Goal: Task Accomplishment & Management: Manage account settings

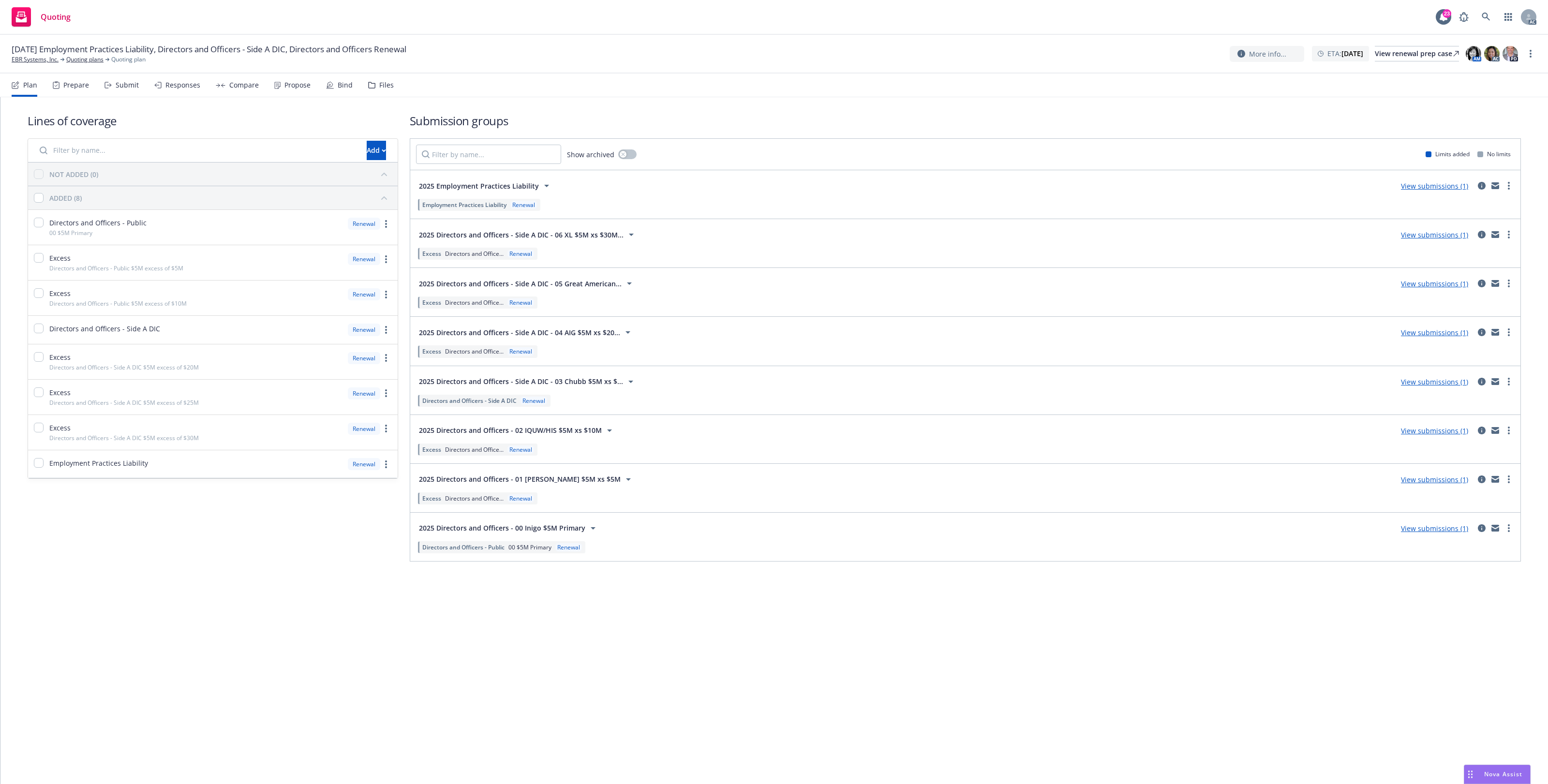
click at [381, 82] on div "Files" at bounding box center [386, 85] width 15 height 8
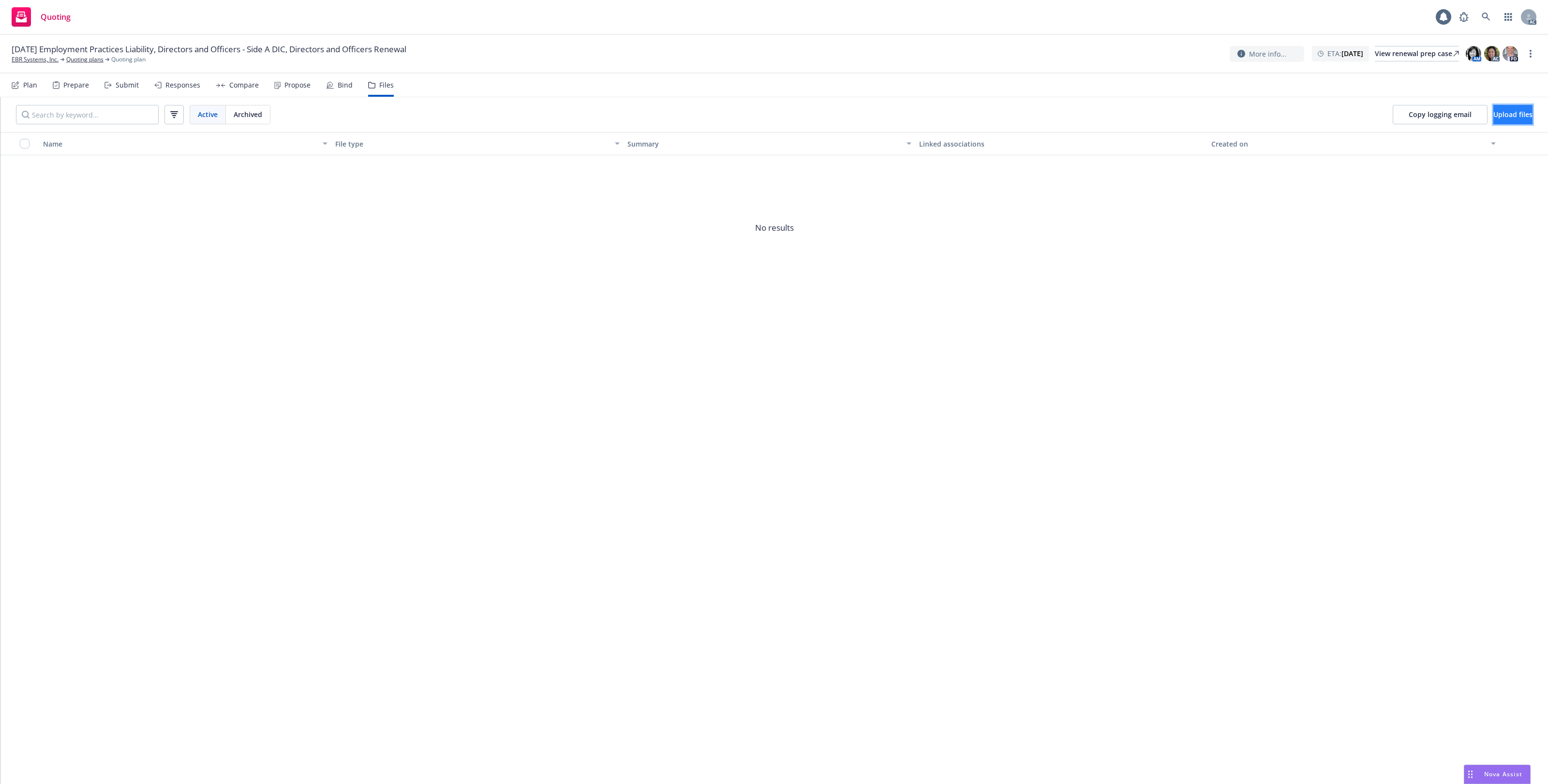
click at [1496, 115] on span "Upload files" at bounding box center [1513, 114] width 39 height 9
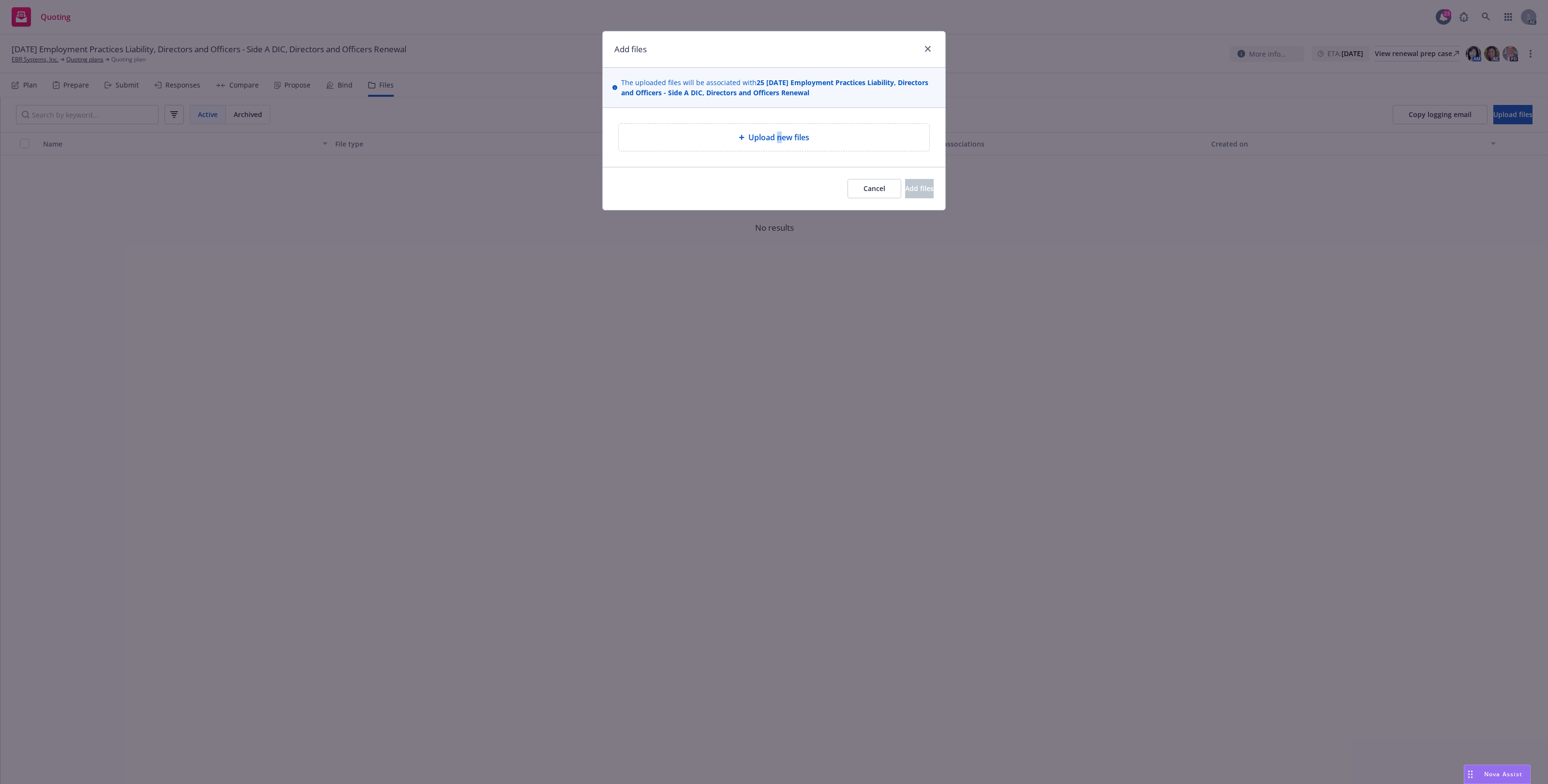
click at [780, 127] on div "Upload new files" at bounding box center [774, 137] width 311 height 27
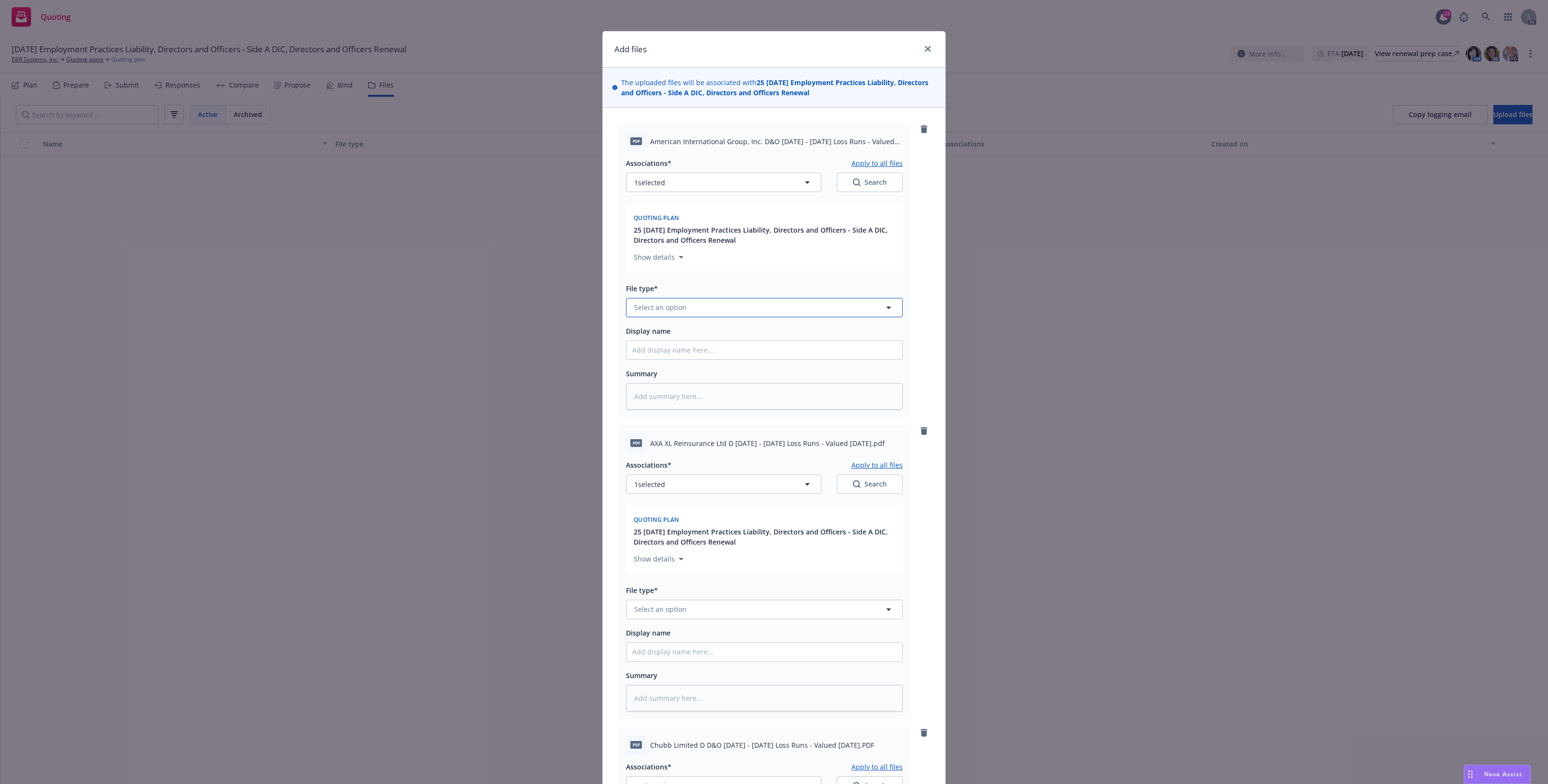
click at [662, 303] on span "Select an option" at bounding box center [660, 307] width 52 height 10
type input "`"
type textarea "x"
paste input "Loss Runs"
type input "Loss Runs"
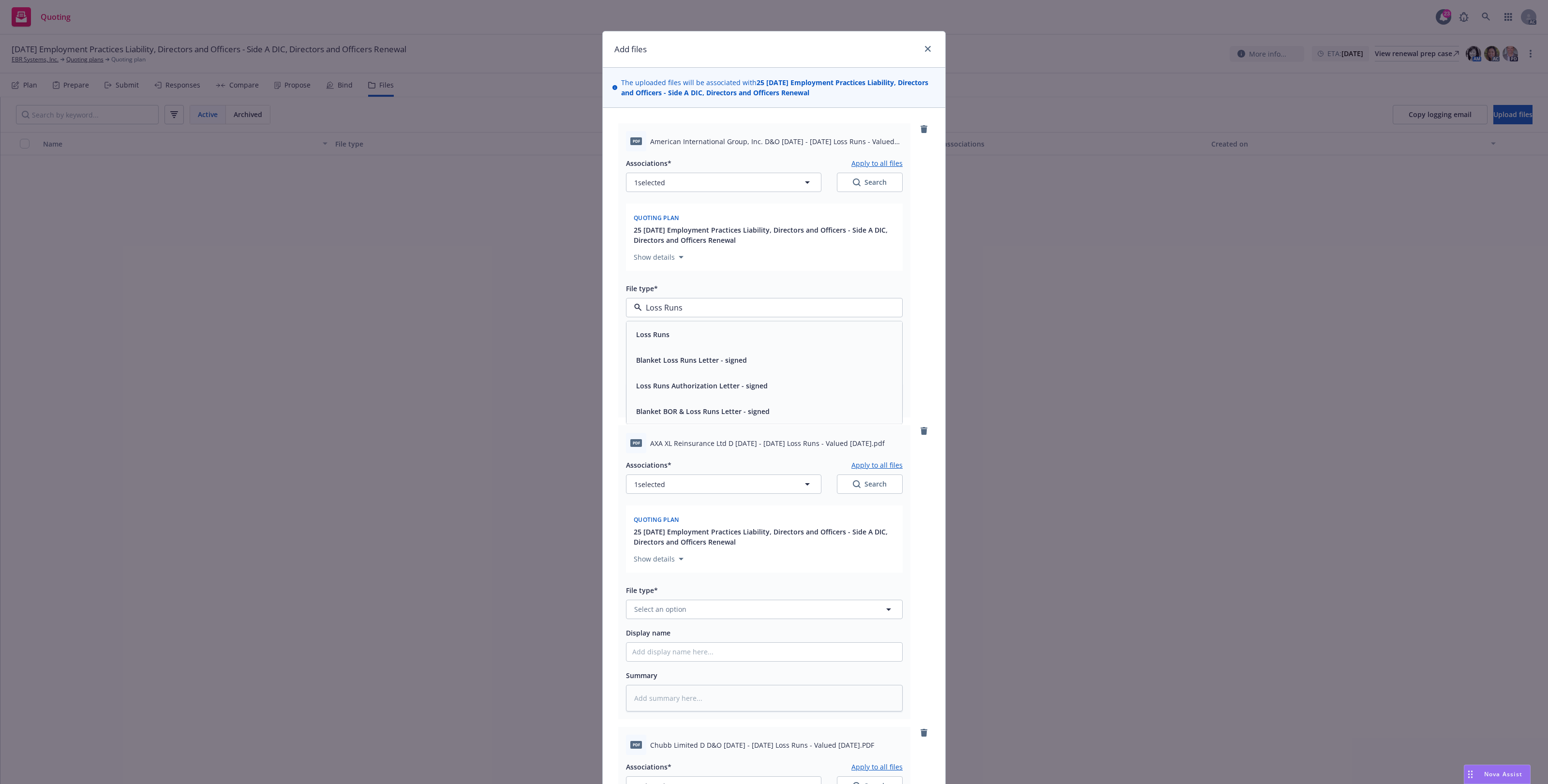
drag, startPoint x: 633, startPoint y: 333, endPoint x: 639, endPoint y: 334, distance: 6.1
click at [636, 332] on span "Loss Runs" at bounding box center [653, 334] width 33 height 10
type textarea "x"
click at [643, 602] on button "Select an option" at bounding box center [765, 609] width 277 height 20
paste input "Loss Runs"
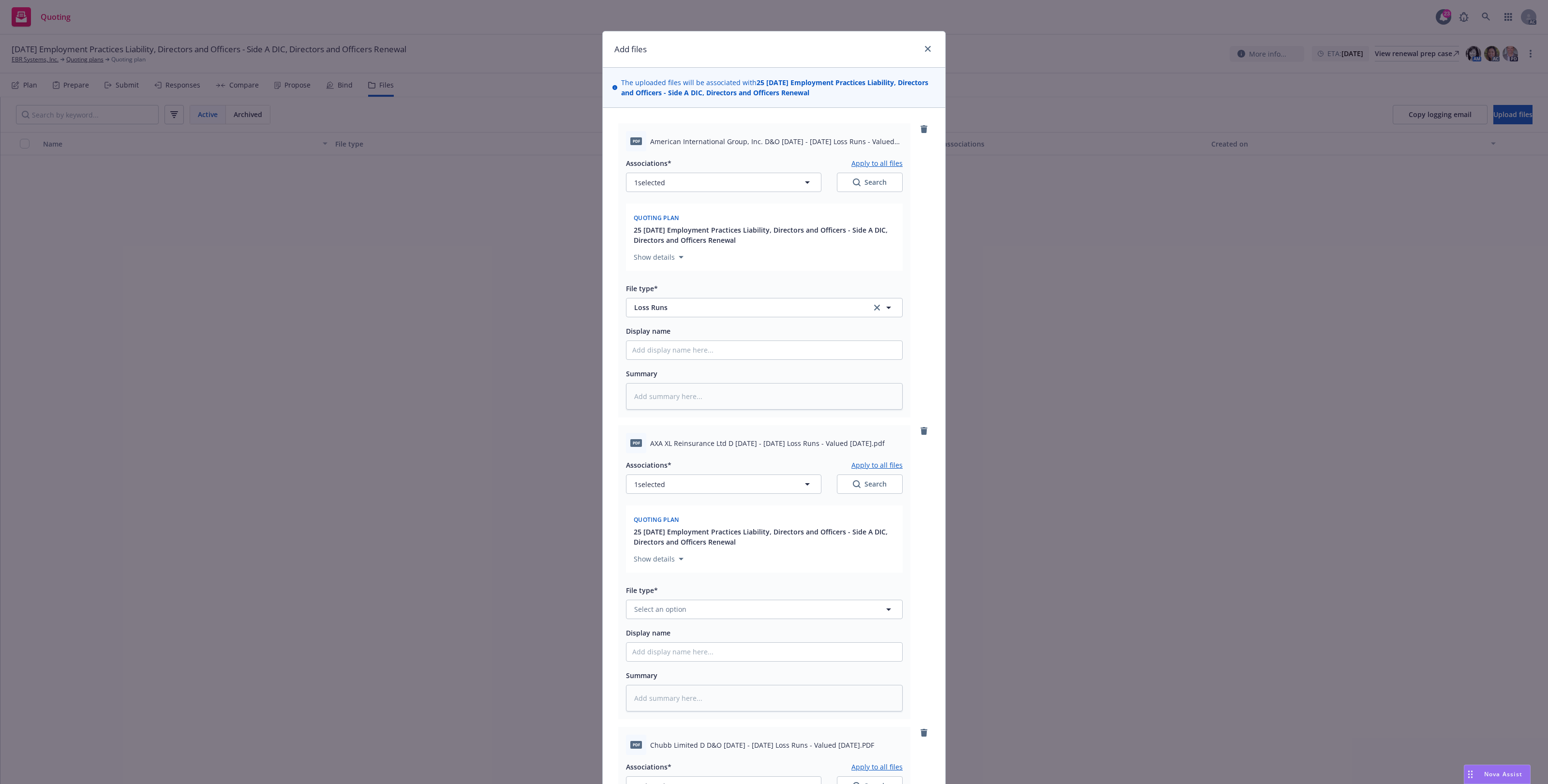
type input "Loss Runs"
click at [659, 502] on span "Loss Runs" at bounding box center [653, 506] width 33 height 10
type textarea "x"
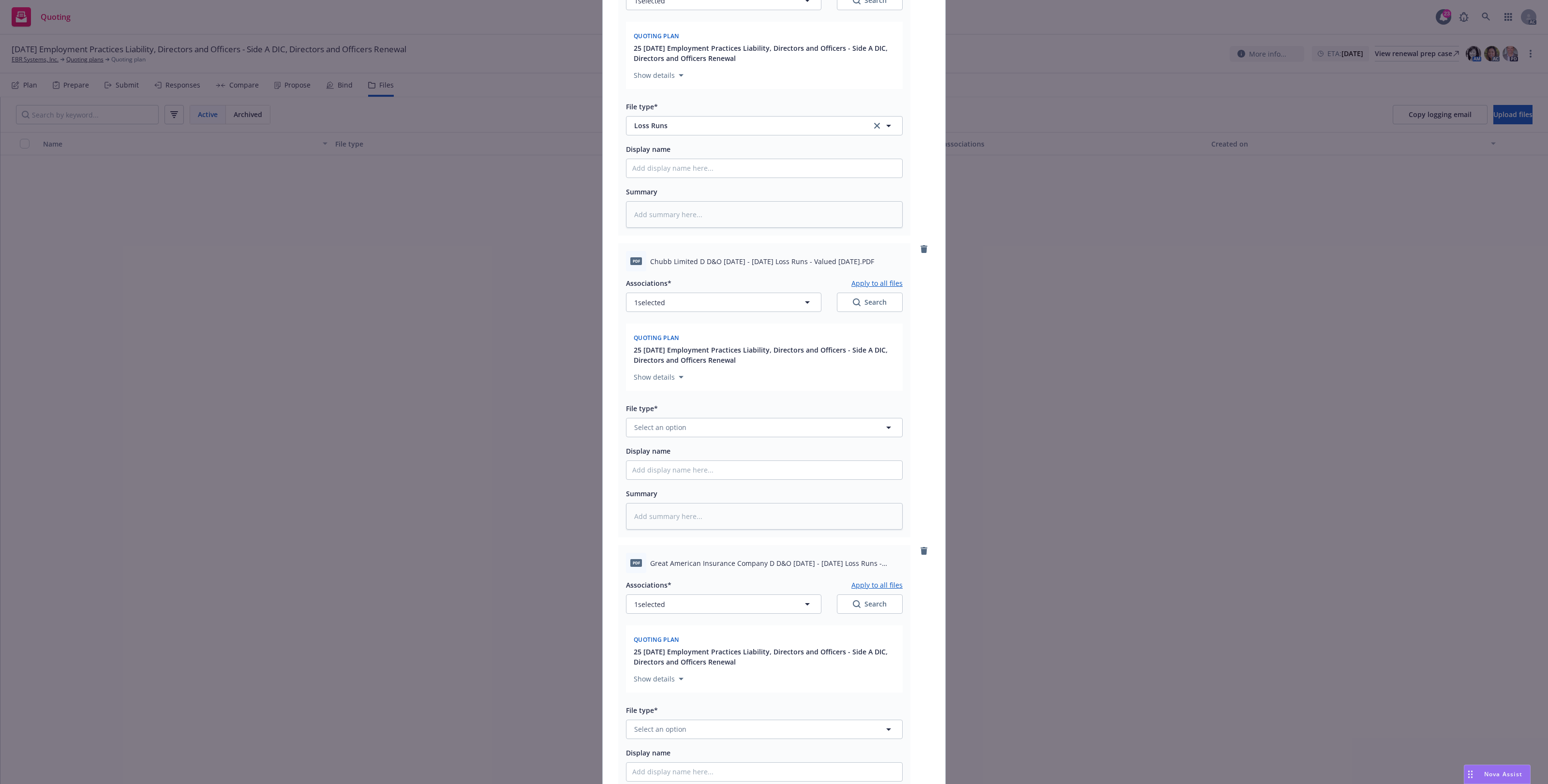
scroll to position [644, 0]
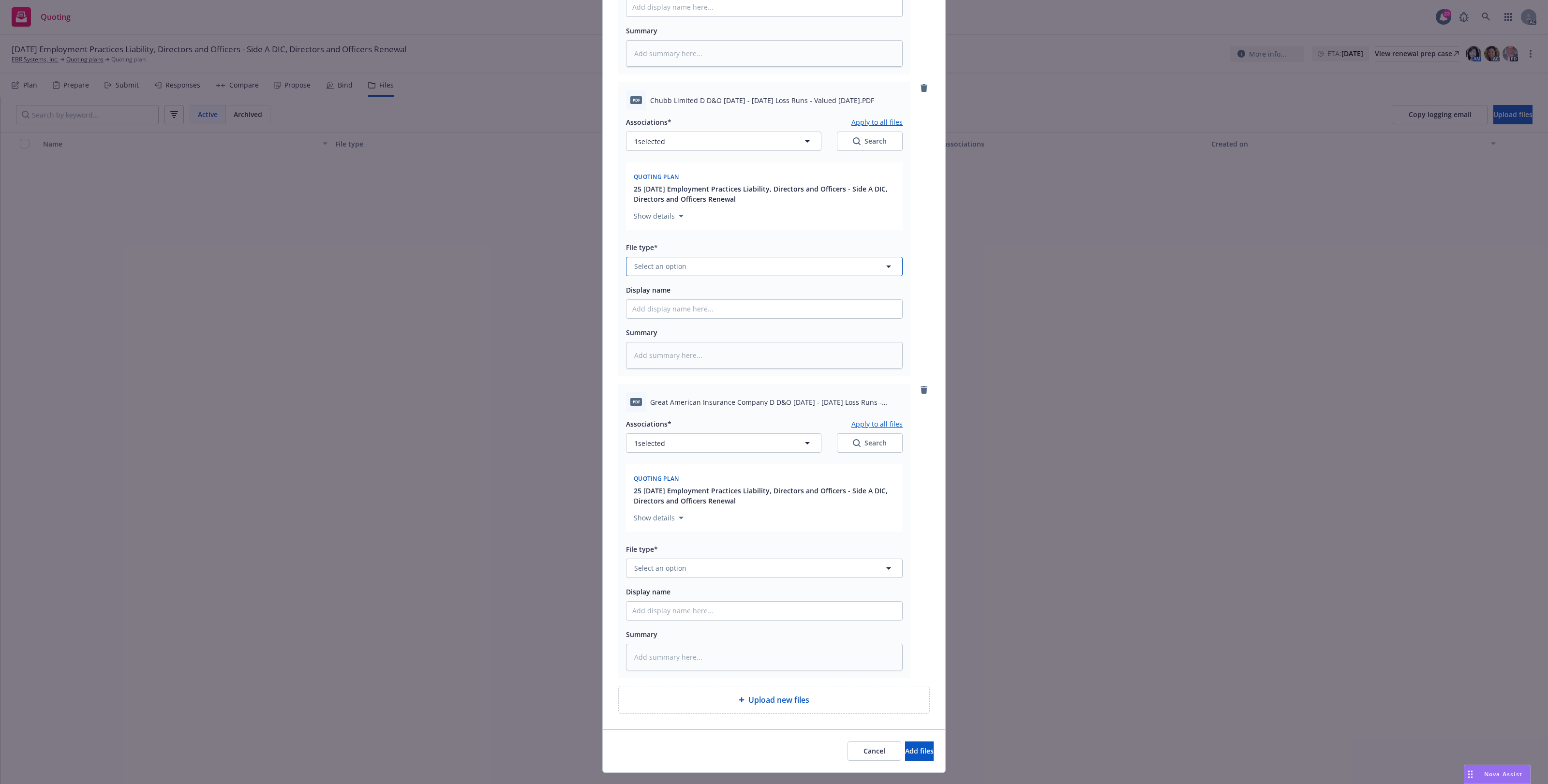
click at [688, 275] on button "Select an option" at bounding box center [765, 266] width 277 height 20
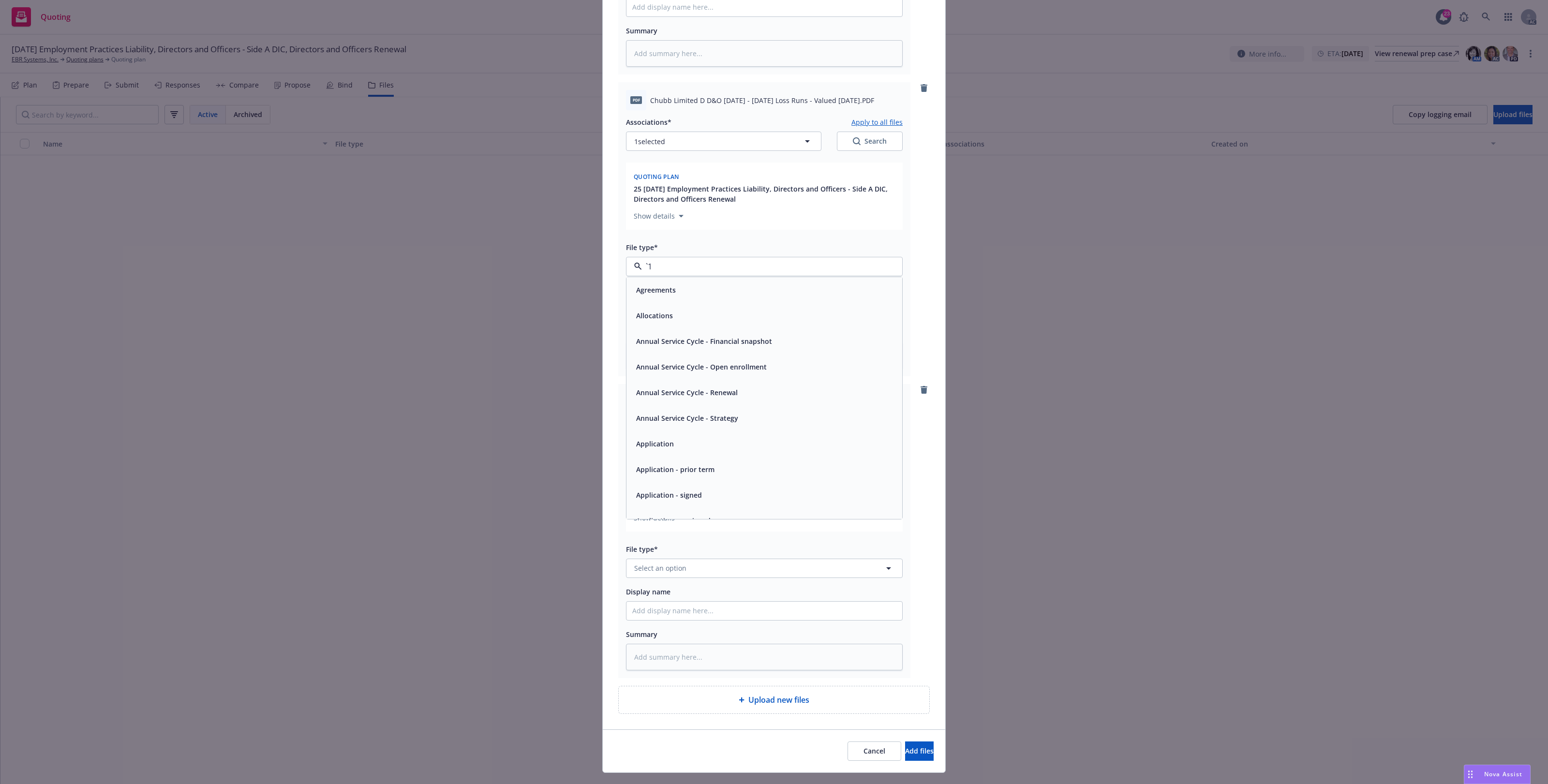
paste input "Loss Runs"
type input "Loss Runs"
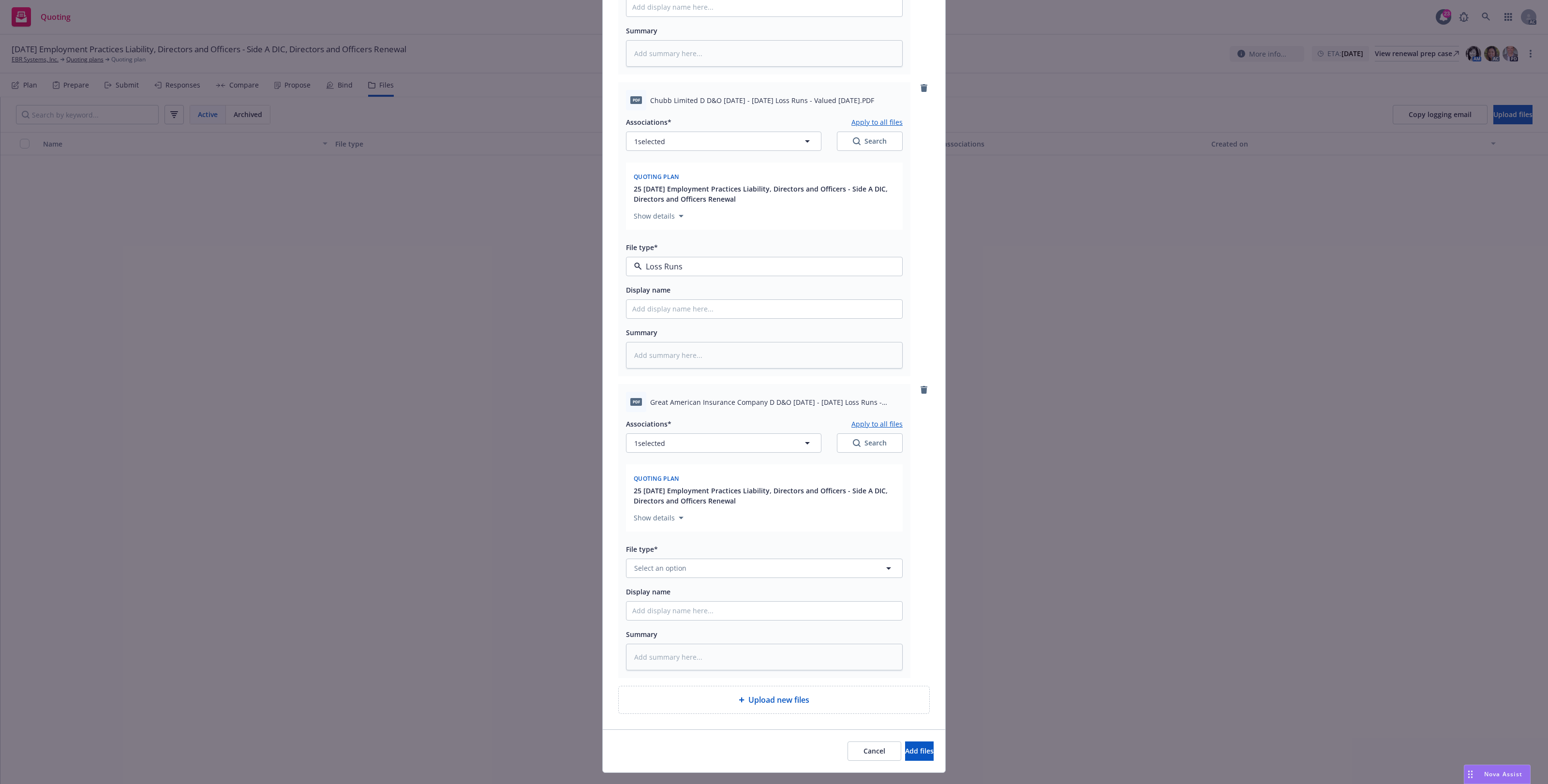
drag, startPoint x: 665, startPoint y: 296, endPoint x: 674, endPoint y: 334, distance: 39.1
click at [665, 297] on div "Loss Runs" at bounding box center [652, 293] width 39 height 14
type textarea "x"
click at [669, 562] on button "Select an option" at bounding box center [765, 568] width 277 height 20
paste input "renewal"
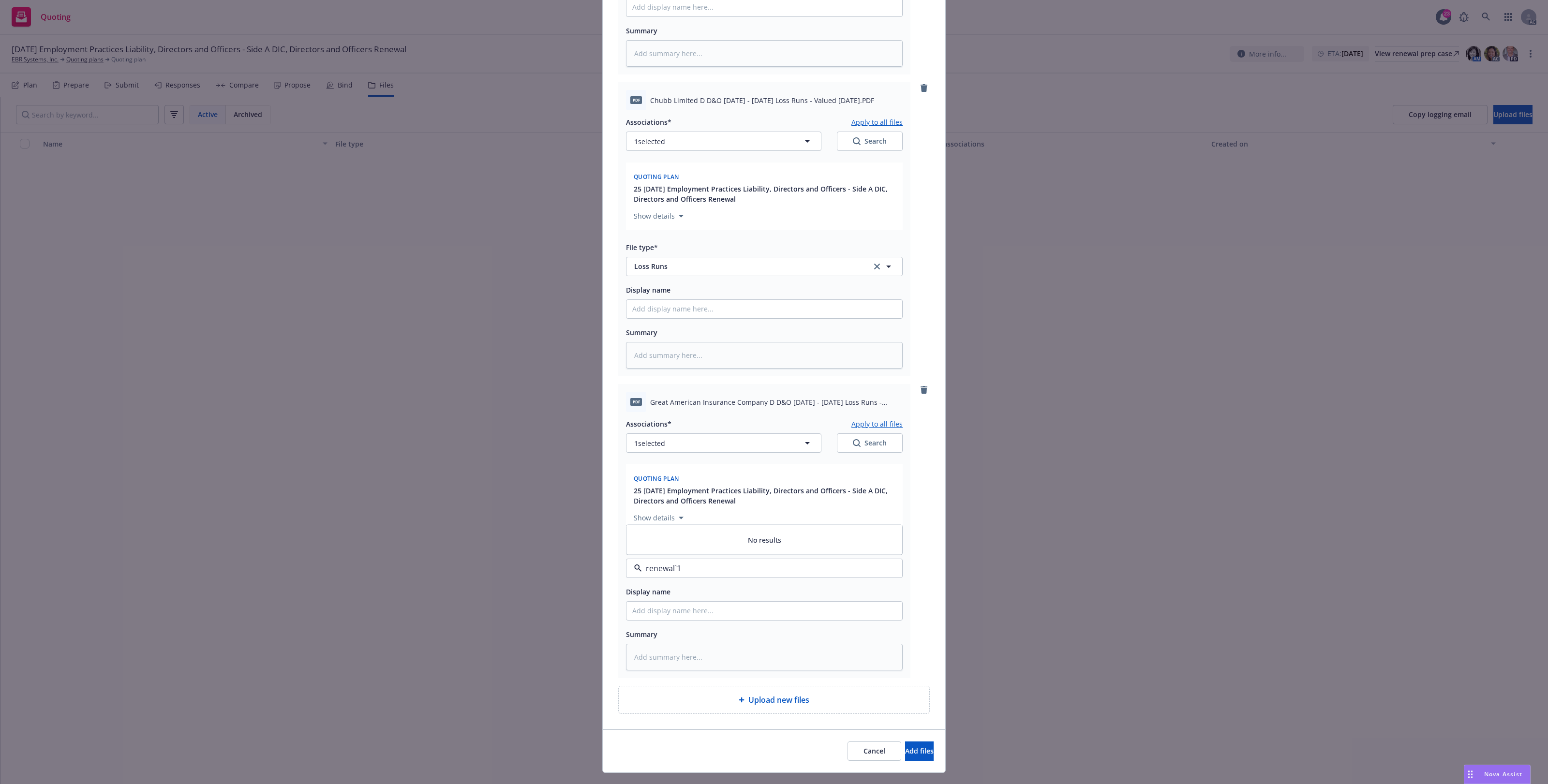
paste input "Loss Runs"
type input "renewalLoss Runs"
click at [706, 567] on input "renewalLoss Runs" at bounding box center [763, 568] width 241 height 11
paste input "Loss Runs"
type input "Loss Runs"
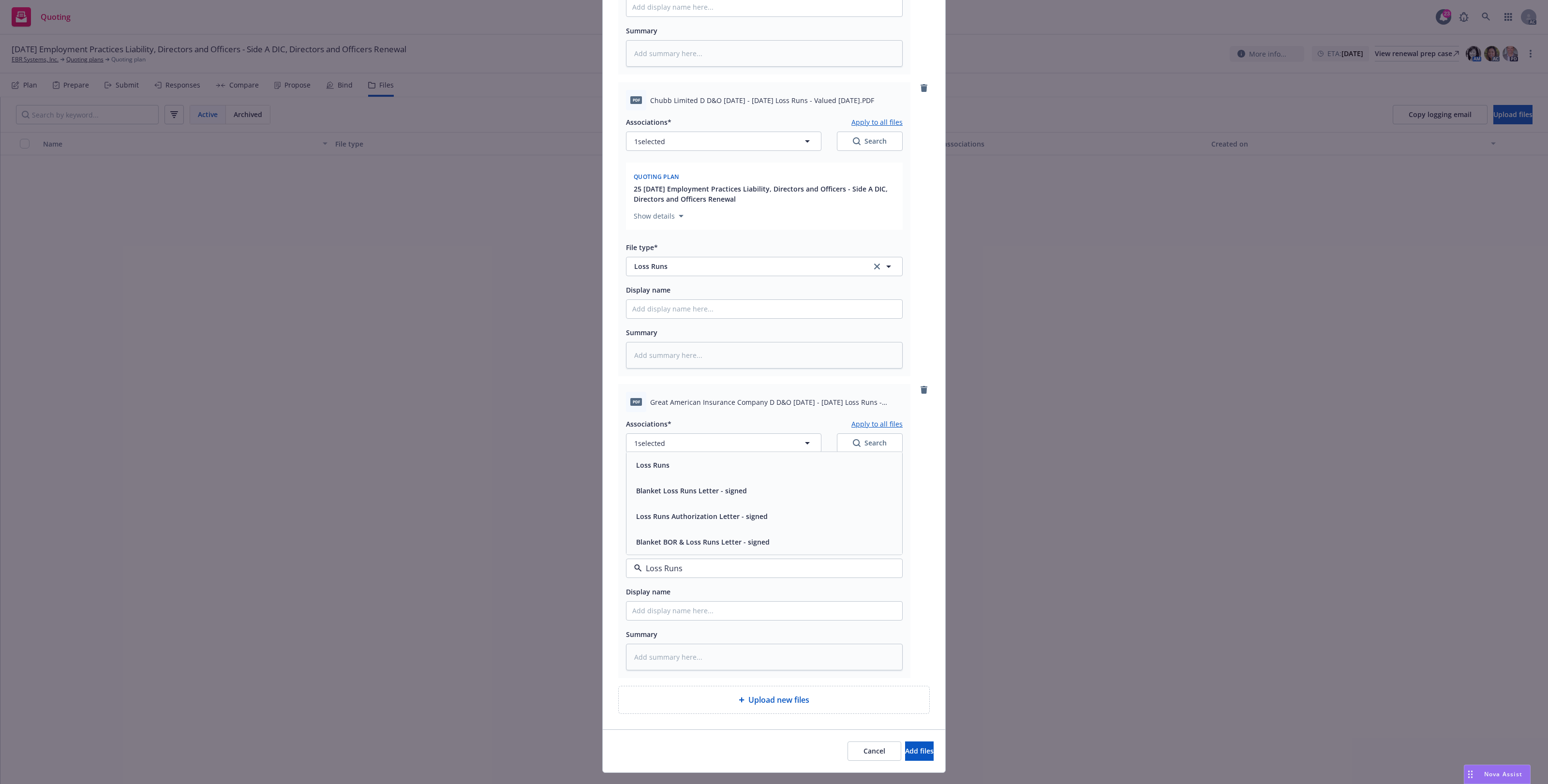
click at [680, 461] on div "Loss Runs" at bounding box center [765, 465] width 264 height 14
click at [684, 450] on button "1 selected" at bounding box center [724, 443] width 196 height 20
type textarea "x"
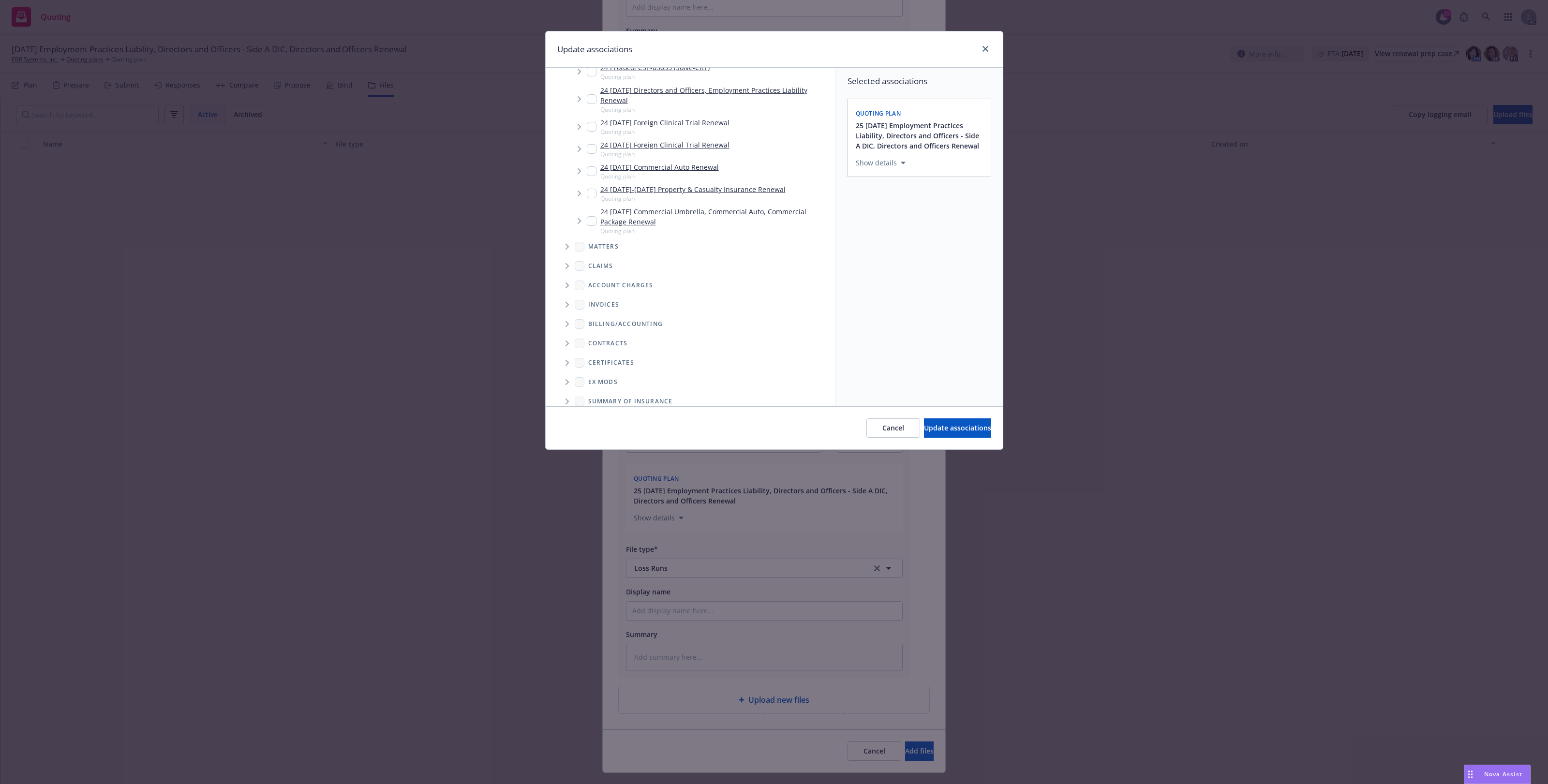
scroll to position [324, 0]
click at [569, 363] on div "Loss Runs" at bounding box center [698, 372] width 277 height 20
click at [563, 372] on span "Folder Tree Example" at bounding box center [567, 372] width 16 height 16
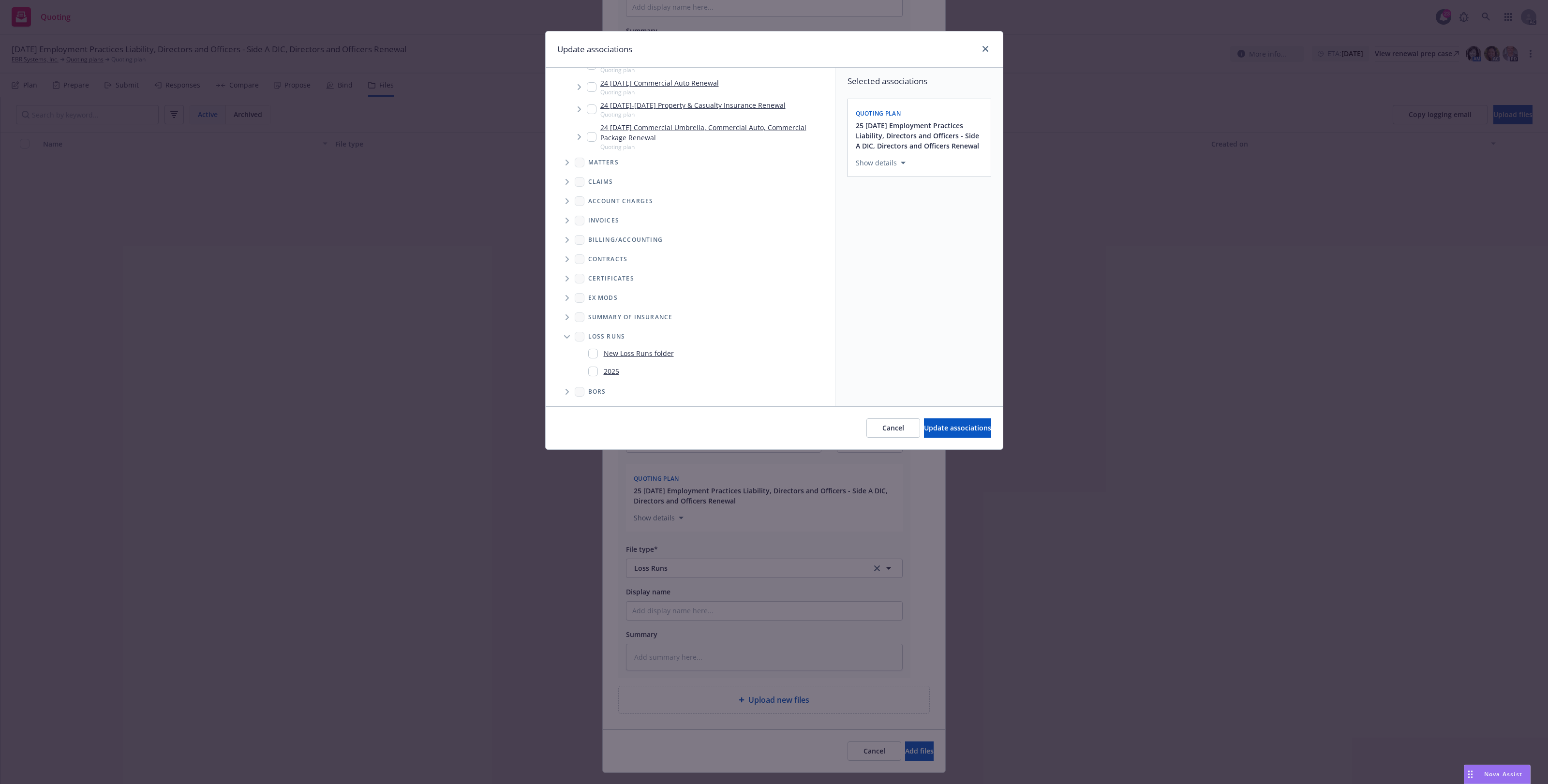
click at [594, 369] on input "Folder Tree Example" at bounding box center [593, 371] width 9 height 9
checkbox input "true"
click at [959, 422] on button "Update associations" at bounding box center [958, 428] width 68 height 20
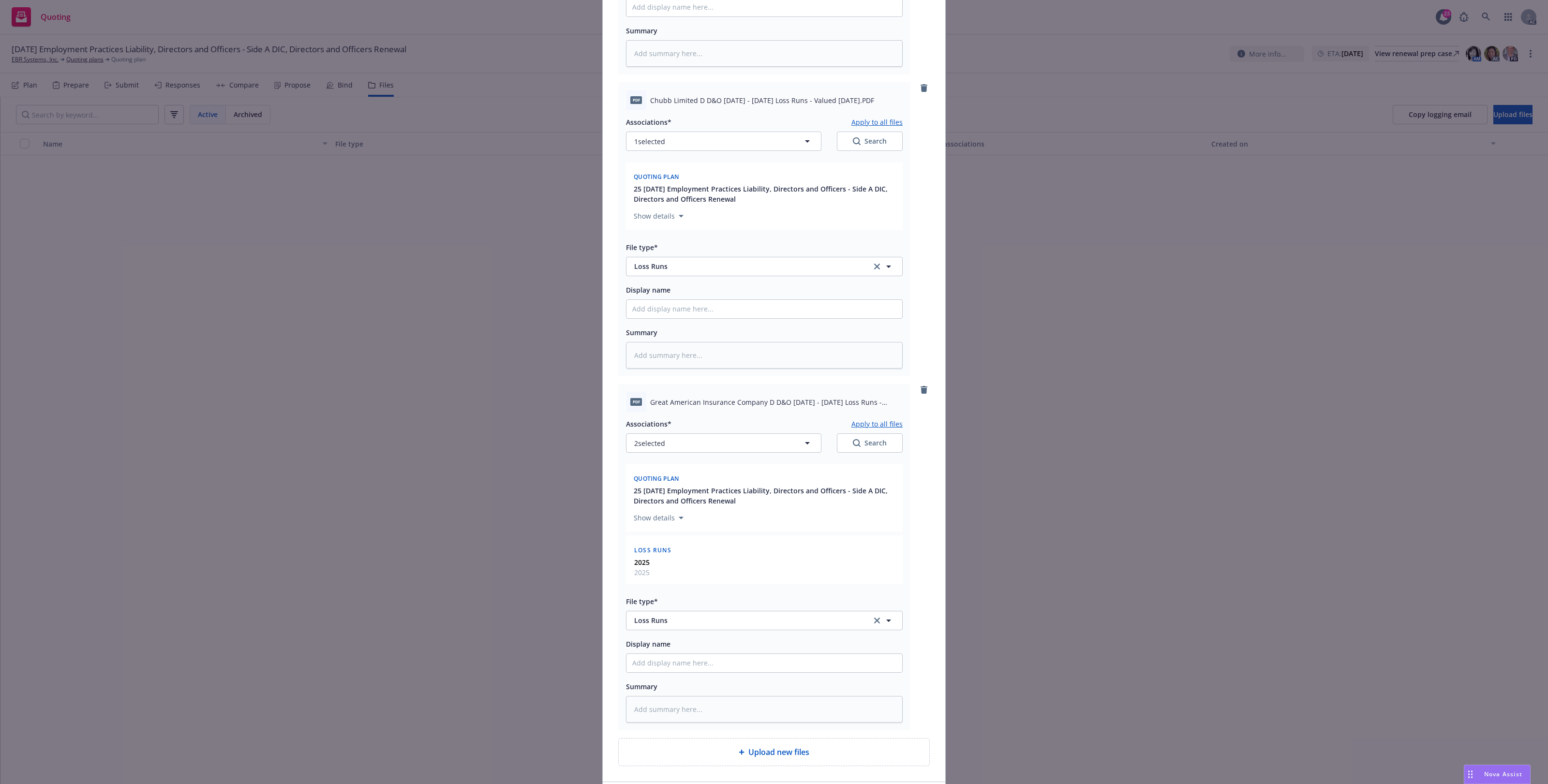
click at [861, 420] on button "Apply to all files" at bounding box center [877, 424] width 51 height 11
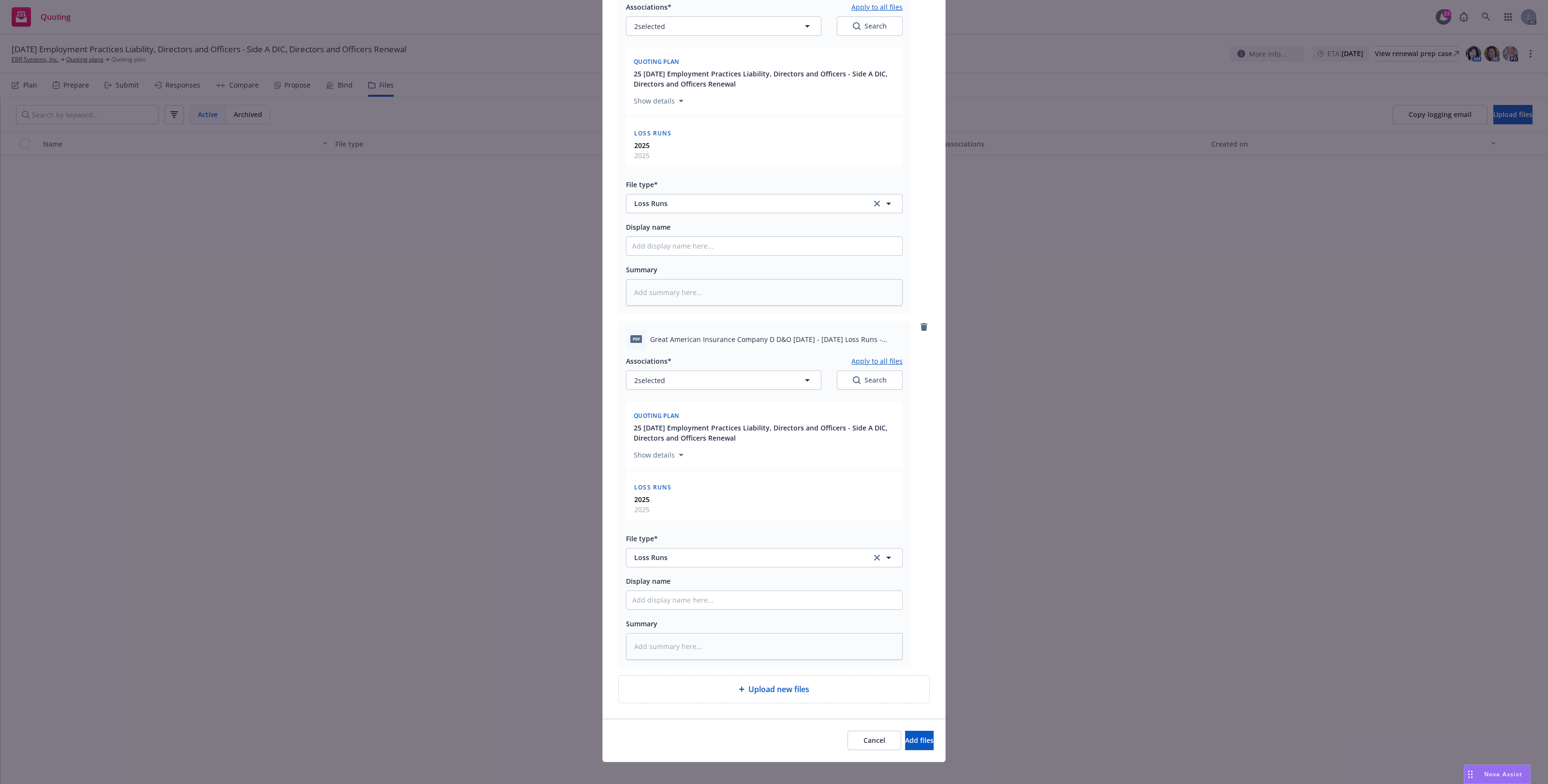
scroll to position [876, 0]
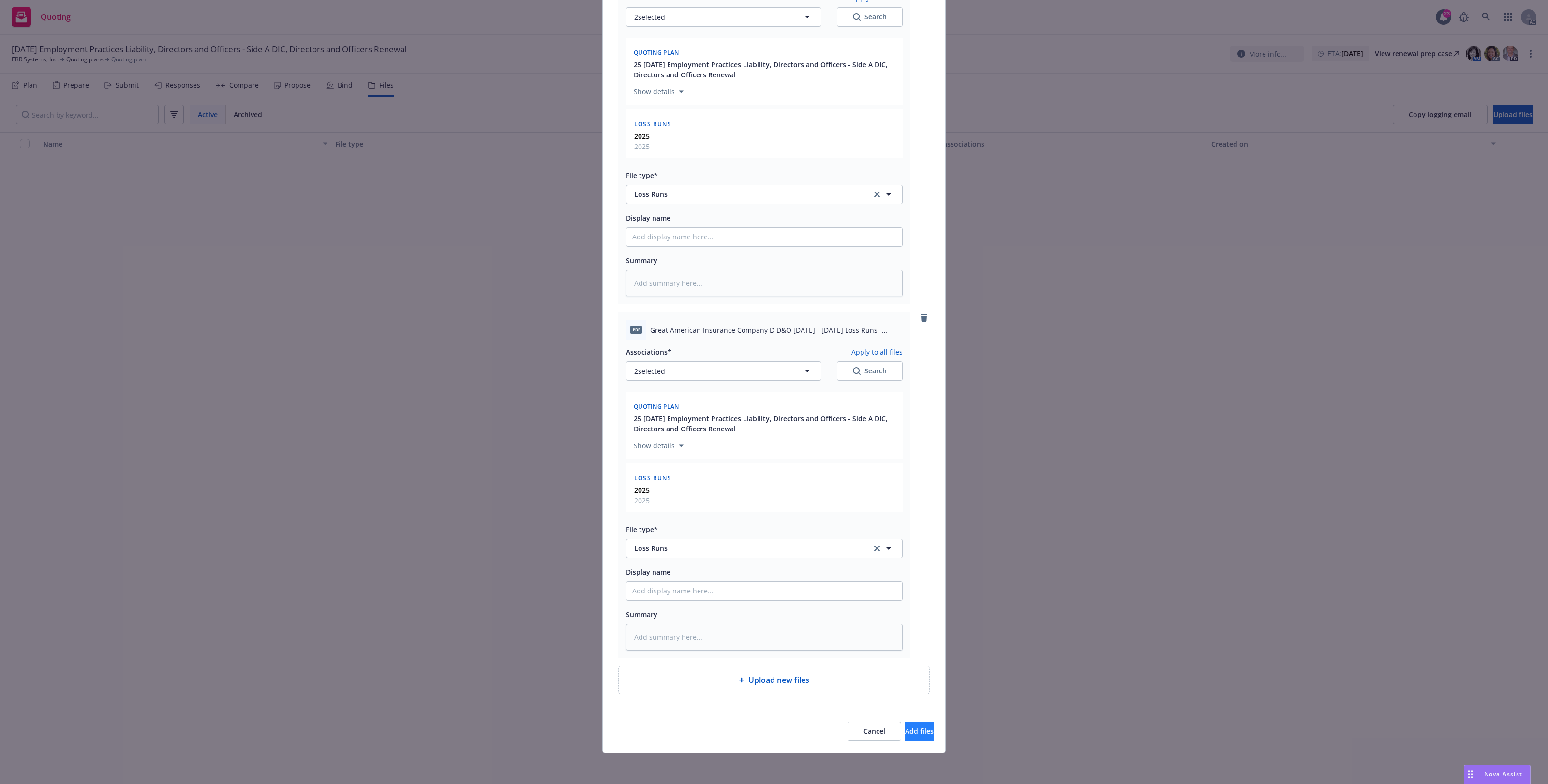
click at [902, 742] on div "Cancel Add files" at bounding box center [774, 731] width 343 height 43
click at [905, 734] on span "Add files" at bounding box center [919, 731] width 28 height 9
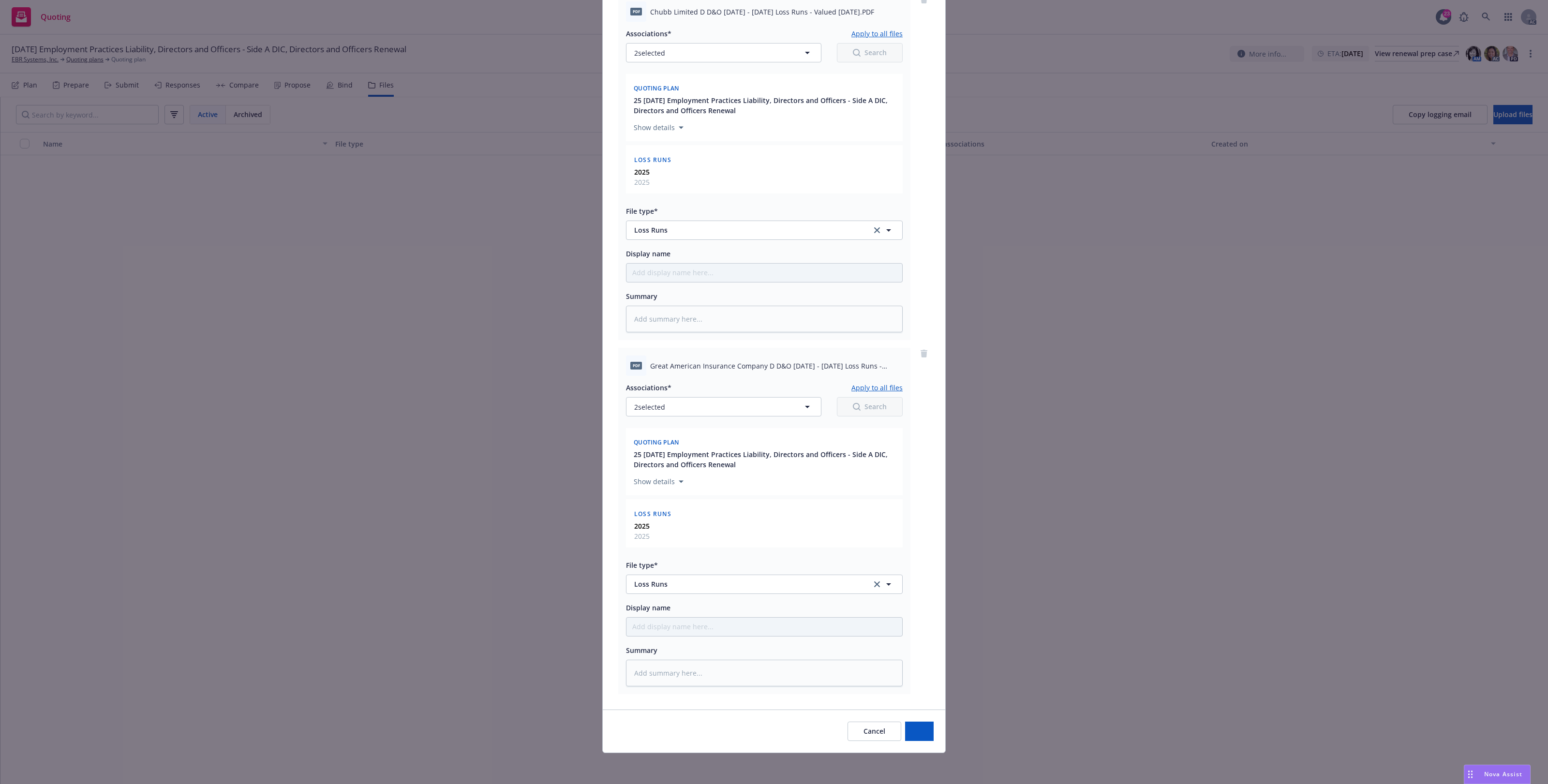
scroll to position [840, 0]
type textarea "x"
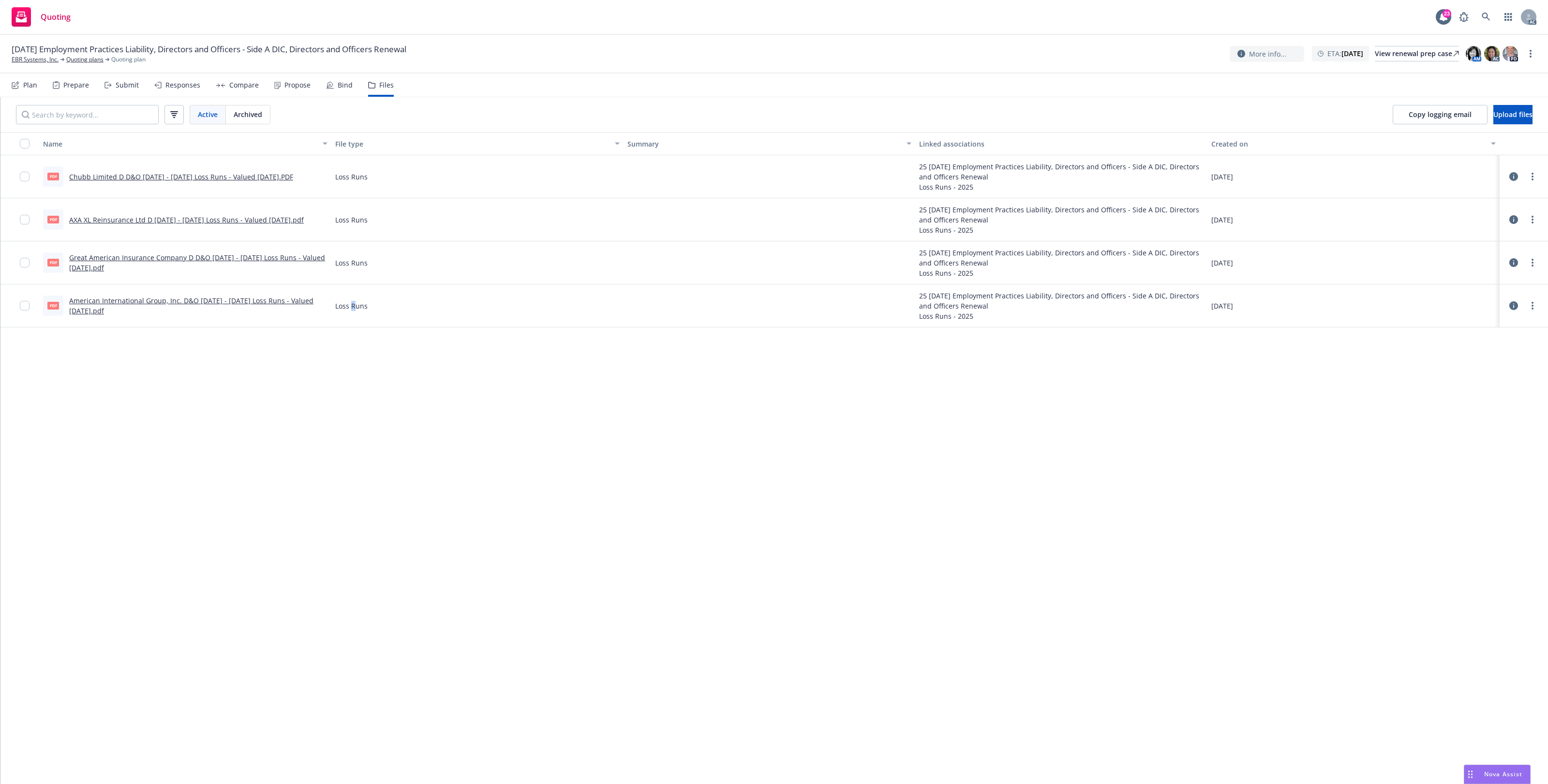
drag, startPoint x: 357, startPoint y: 458, endPoint x: 343, endPoint y: 294, distance: 164.6
click at [357, 444] on div "Name File type Summary Linked associations Created on PDF Chubb Limited D D&O […" at bounding box center [774, 458] width 1547 height 652
